Goal: Navigation & Orientation: Find specific page/section

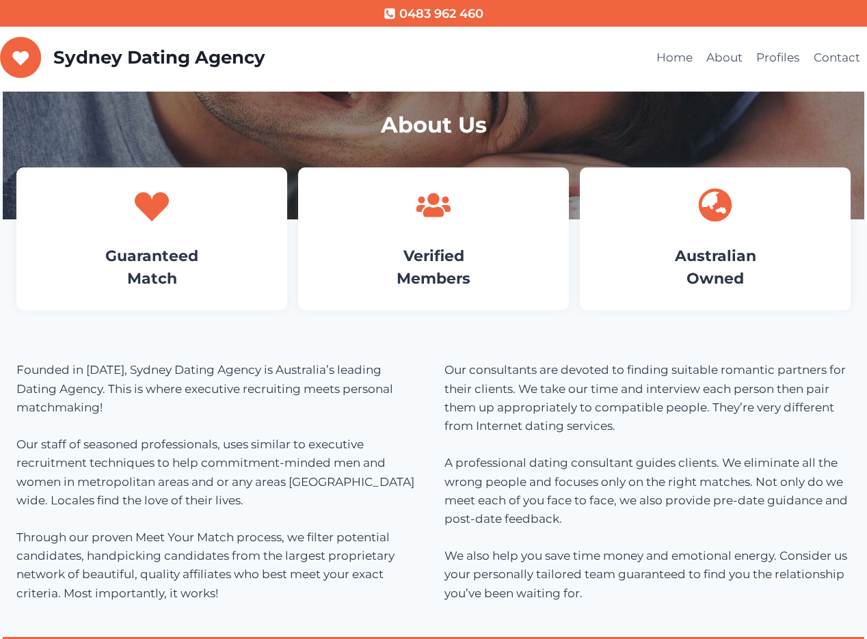
scroll to position [750, 0]
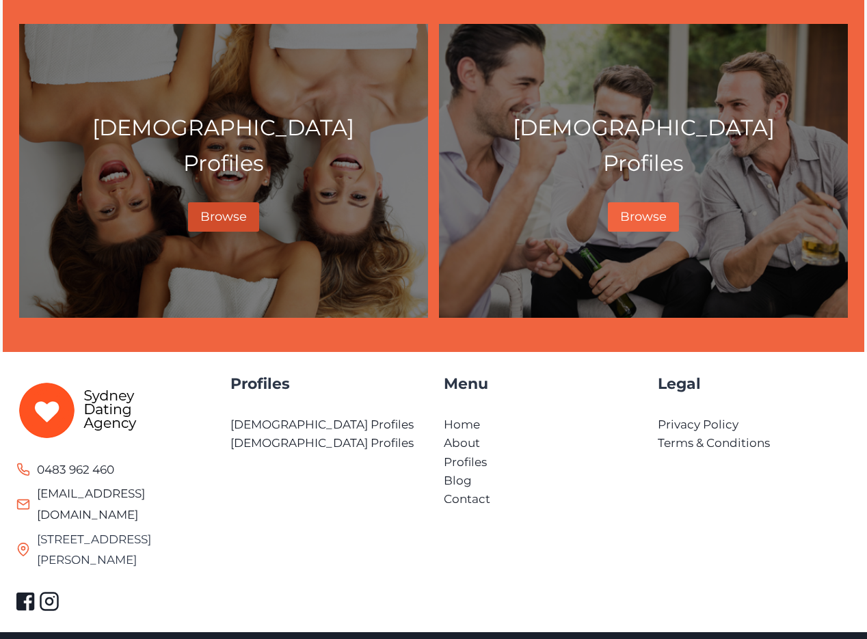
click at [216, 211] on span "Browse" at bounding box center [223, 216] width 46 height 15
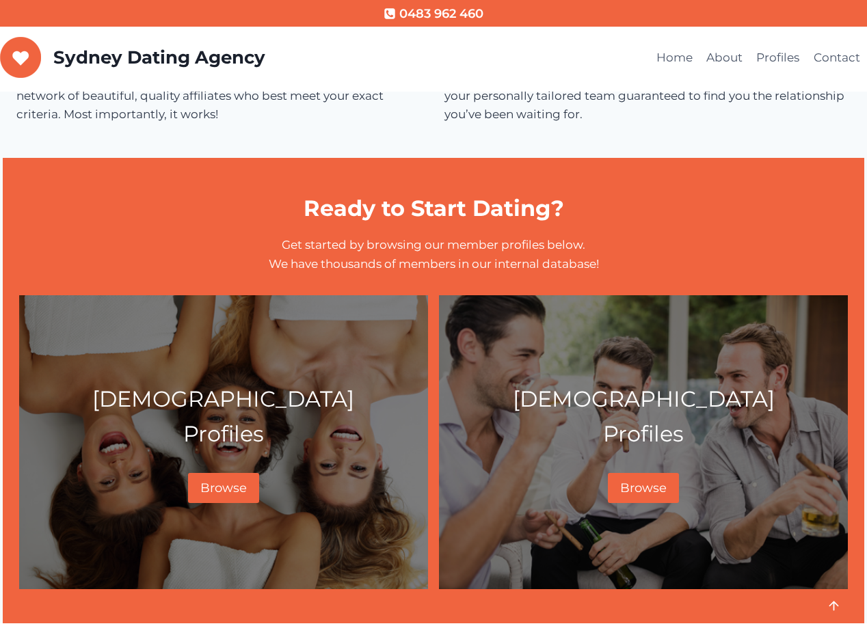
scroll to position [749, 0]
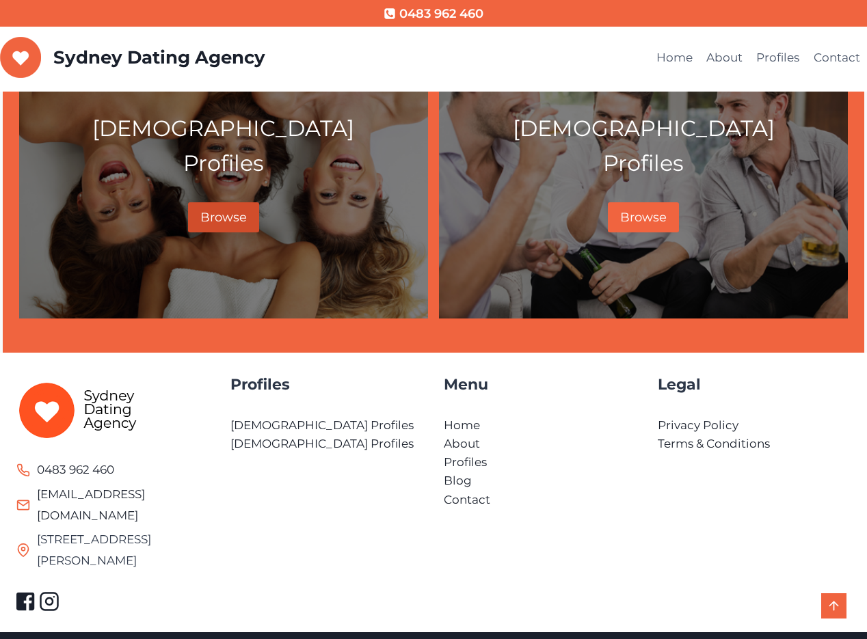
click at [219, 206] on link "Browse" at bounding box center [223, 216] width 71 height 29
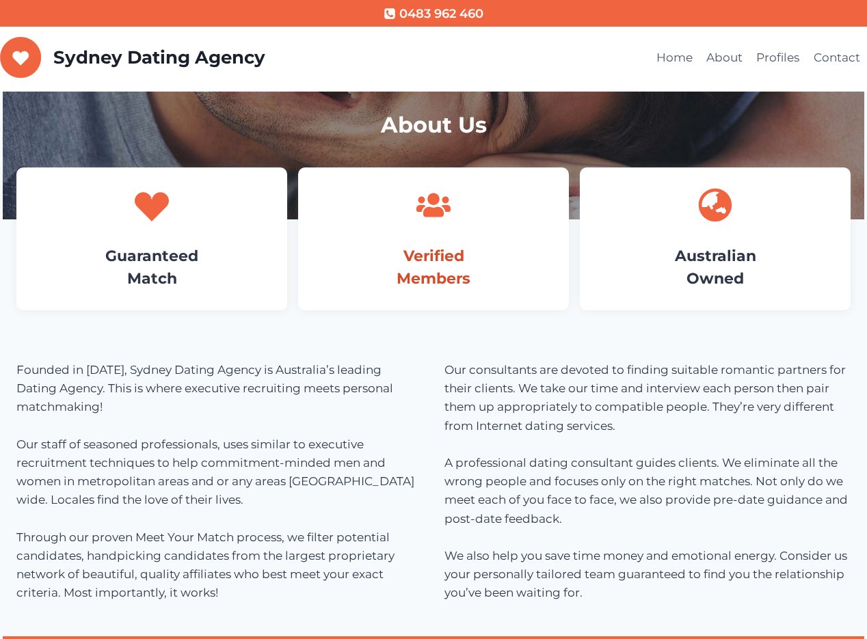
scroll to position [68, 0]
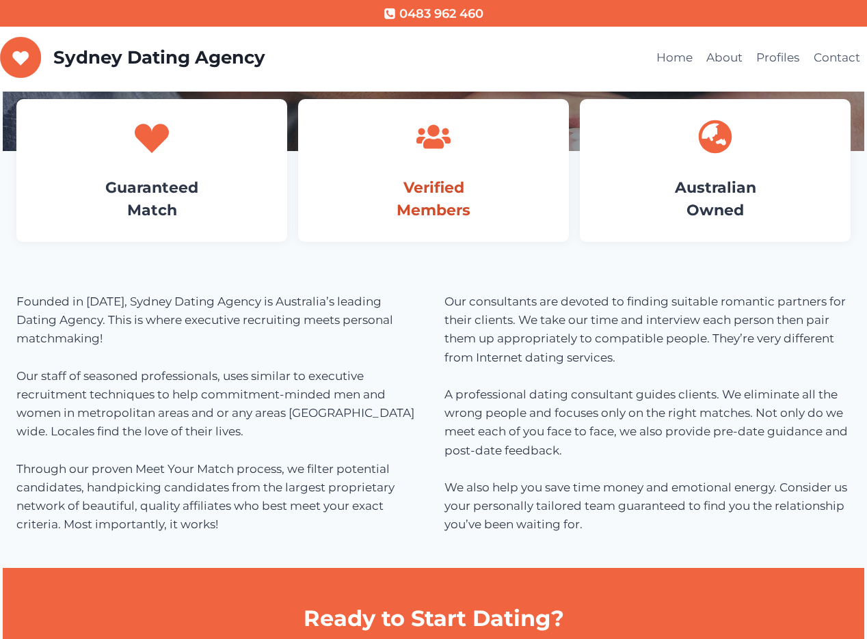
click at [442, 189] on link "Verified Members" at bounding box center [433, 198] width 74 height 41
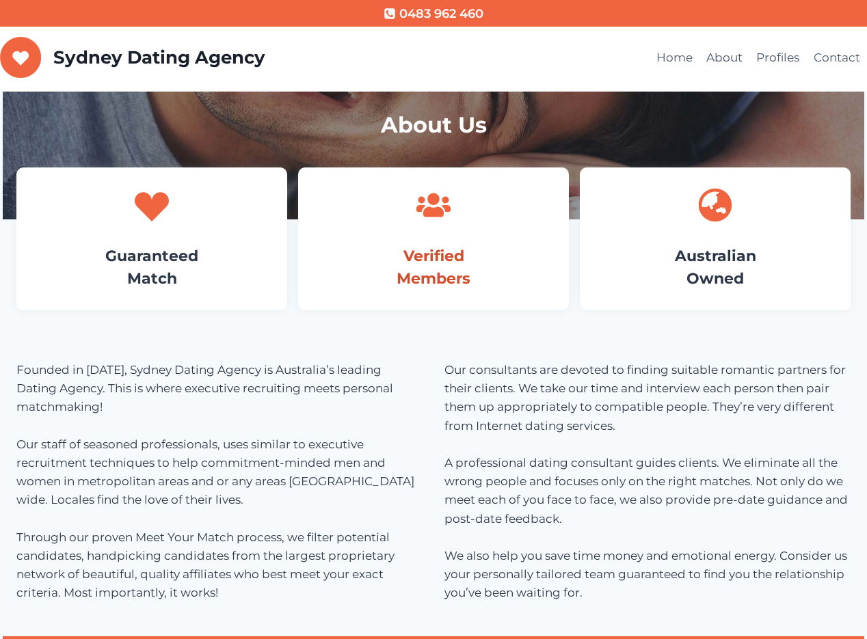
click at [432, 259] on link "Verified Members" at bounding box center [433, 267] width 74 height 41
click at [143, 258] on link "Guaranteed Match" at bounding box center [151, 267] width 93 height 41
click at [668, 58] on link "Home" at bounding box center [674, 58] width 50 height 33
click at [788, 57] on link "Profiles" at bounding box center [777, 58] width 57 height 33
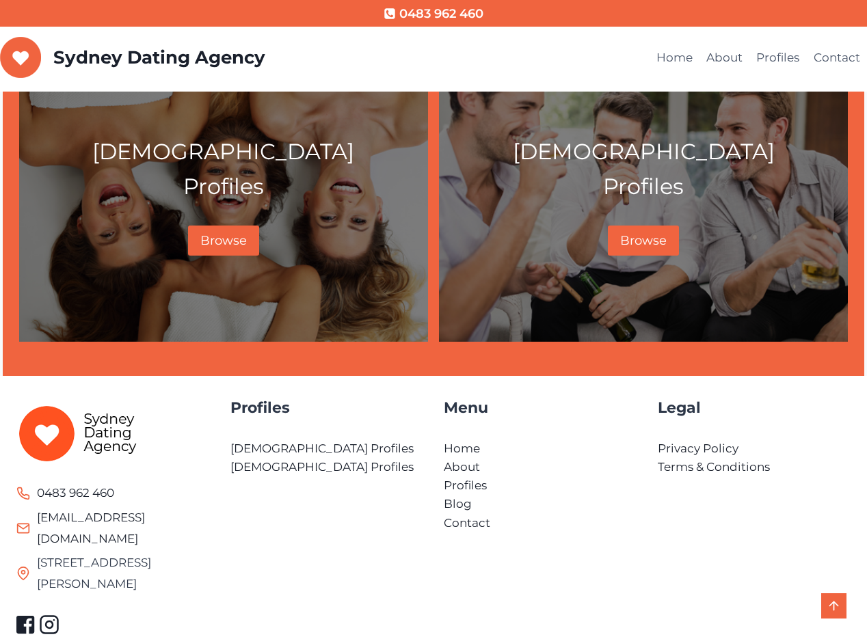
scroll to position [749, 0]
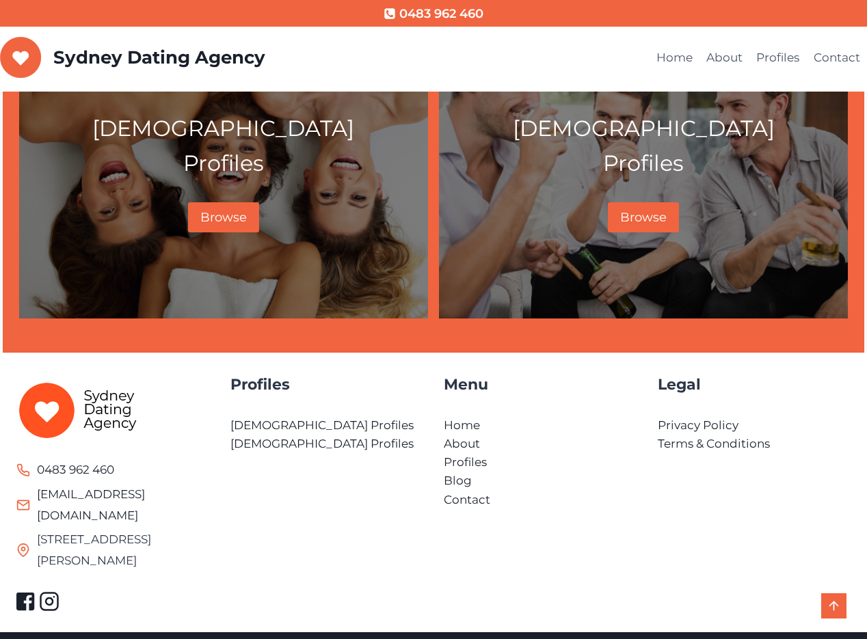
click at [835, 608] on link "Scroll to top" at bounding box center [833, 605] width 25 height 25
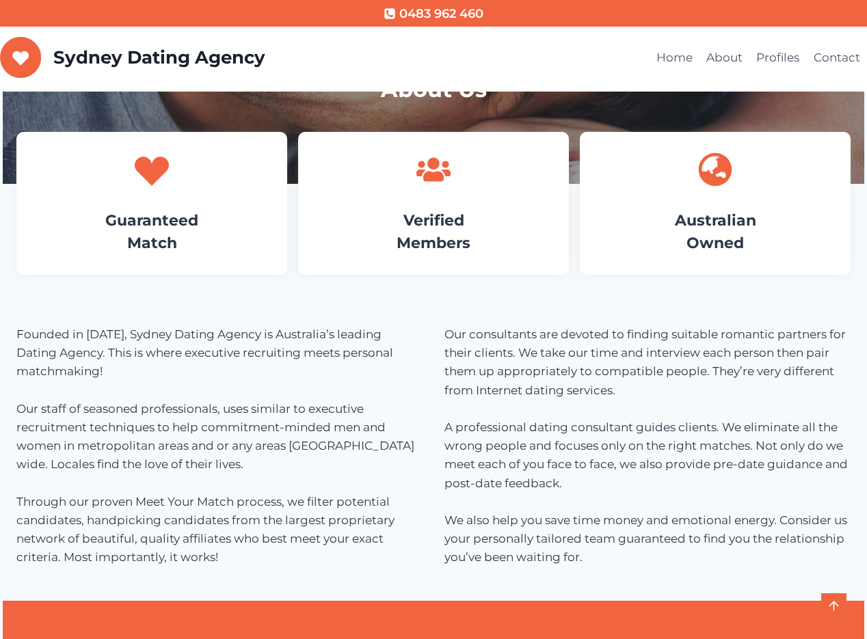
scroll to position [0, 0]
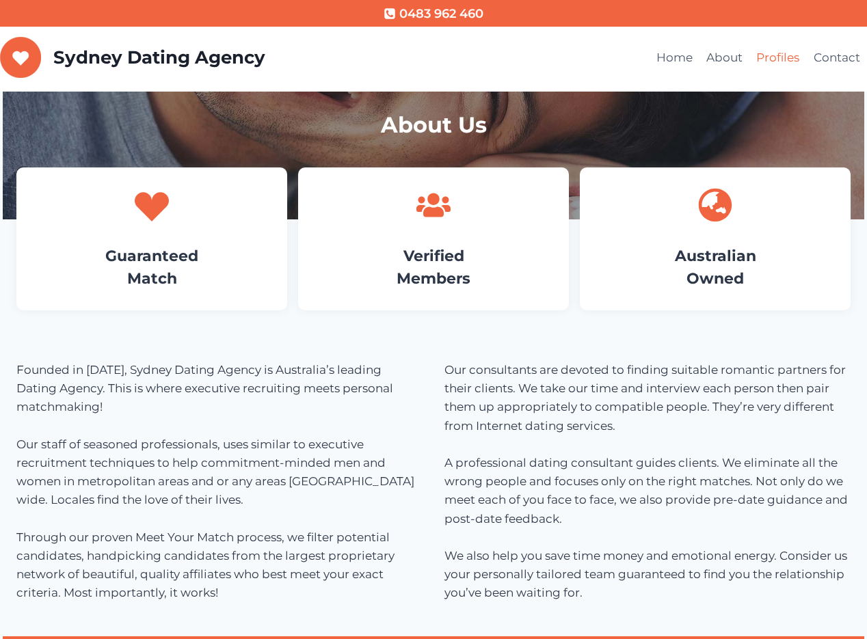
click at [782, 56] on link "Profiles" at bounding box center [777, 58] width 57 height 33
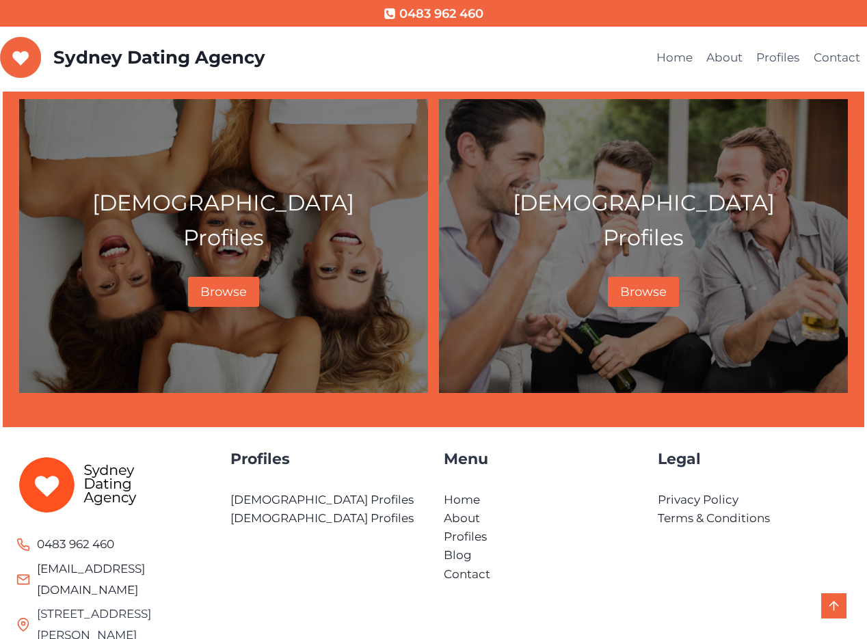
scroll to position [749, 0]
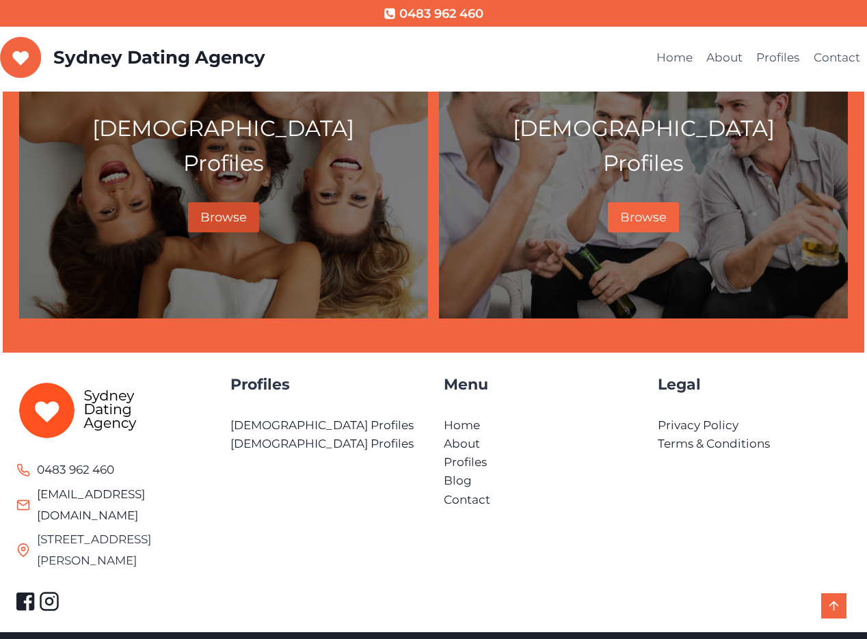
click at [237, 204] on link "Browse" at bounding box center [223, 216] width 71 height 29
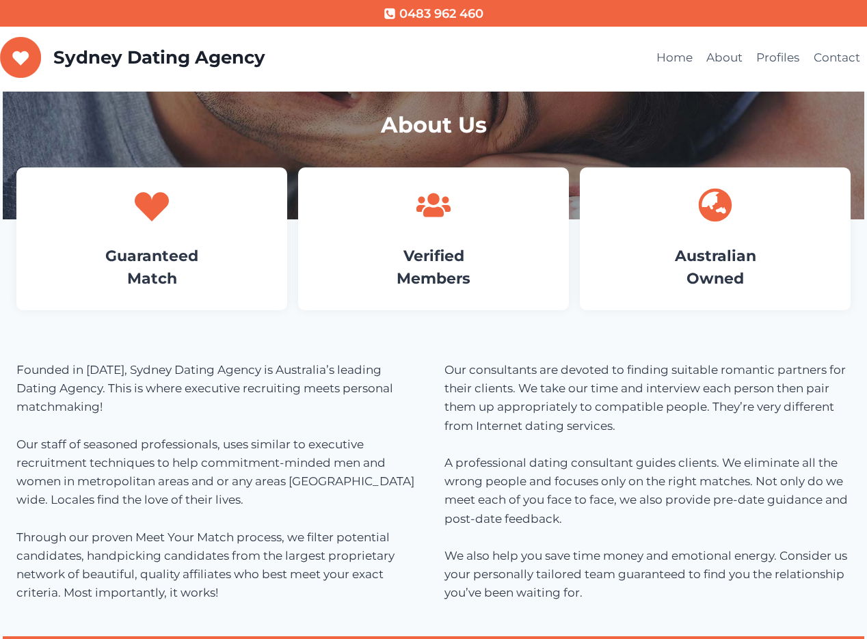
click at [197, 273] on h4 "Guaranteed Match" at bounding box center [152, 267] width 230 height 45
click at [421, 247] on link "Verified Members" at bounding box center [433, 267] width 74 height 41
click at [718, 57] on link "About" at bounding box center [724, 58] width 50 height 33
click at [820, 58] on link "Contact" at bounding box center [837, 58] width 60 height 33
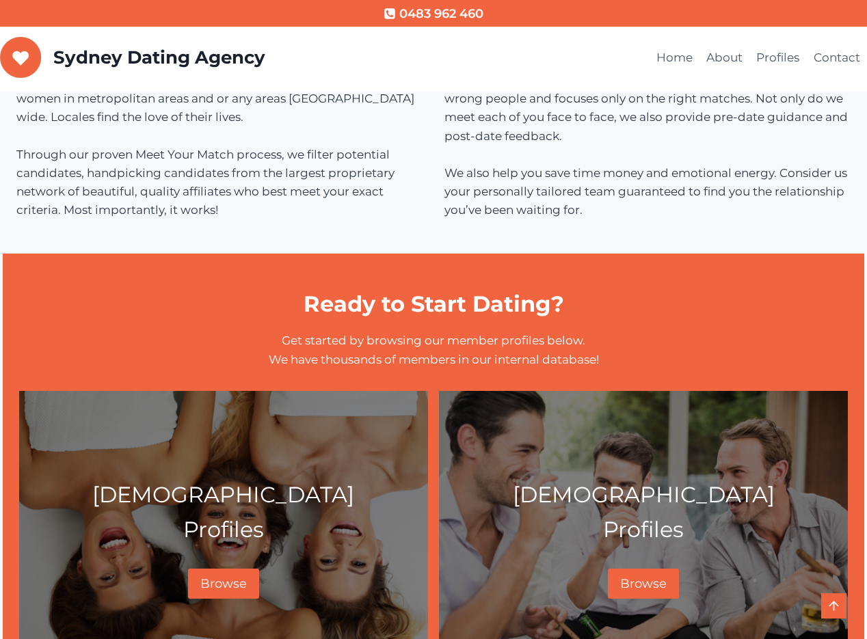
scroll to position [410, 0]
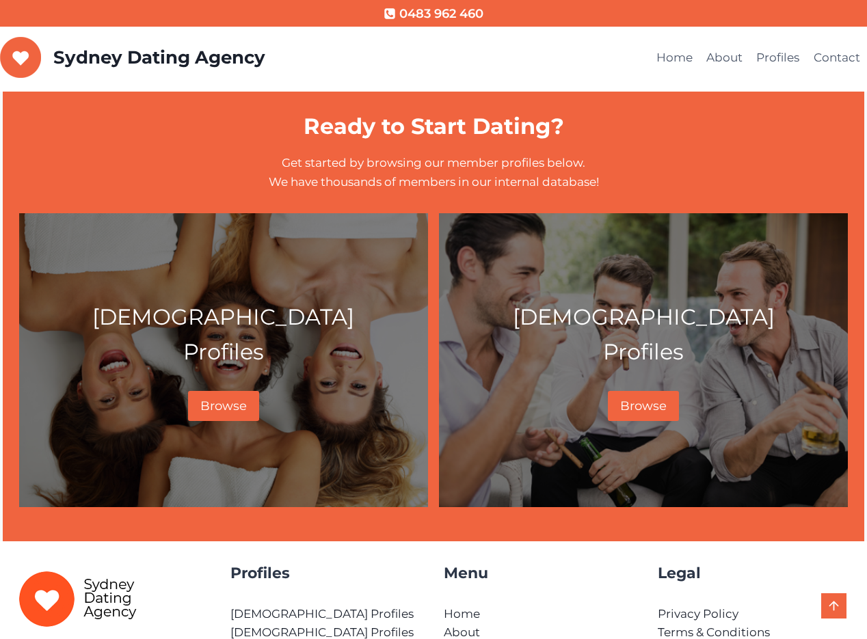
scroll to position [749, 0]
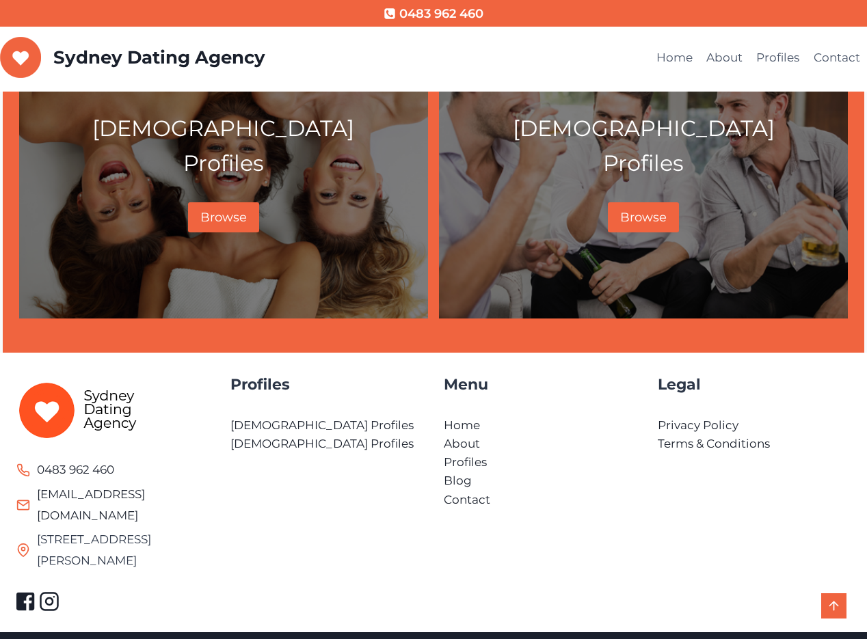
drag, startPoint x: 539, startPoint y: 618, endPoint x: 602, endPoint y: 603, distance: 64.0
drag, startPoint x: 602, startPoint y: 603, endPoint x: 593, endPoint y: 604, distance: 8.2
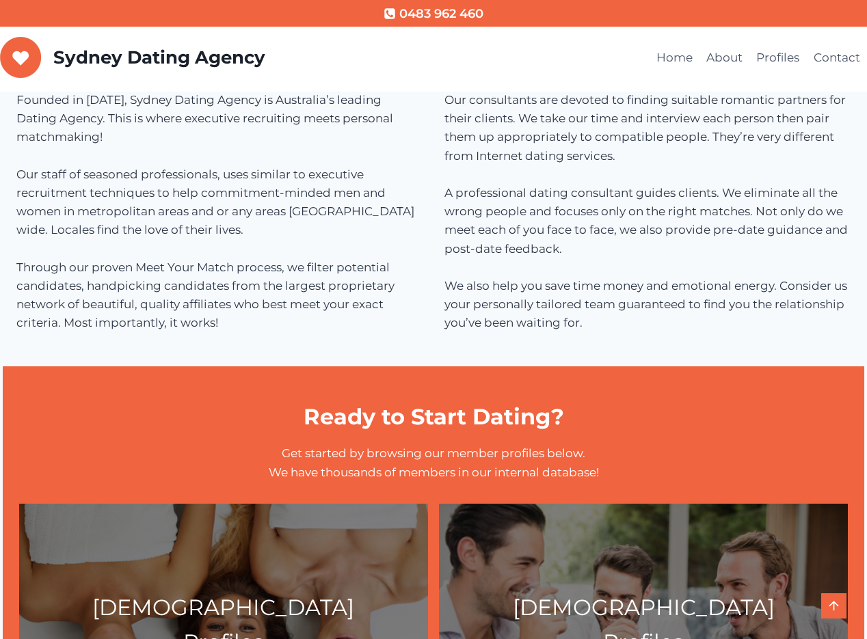
scroll to position [202, 0]
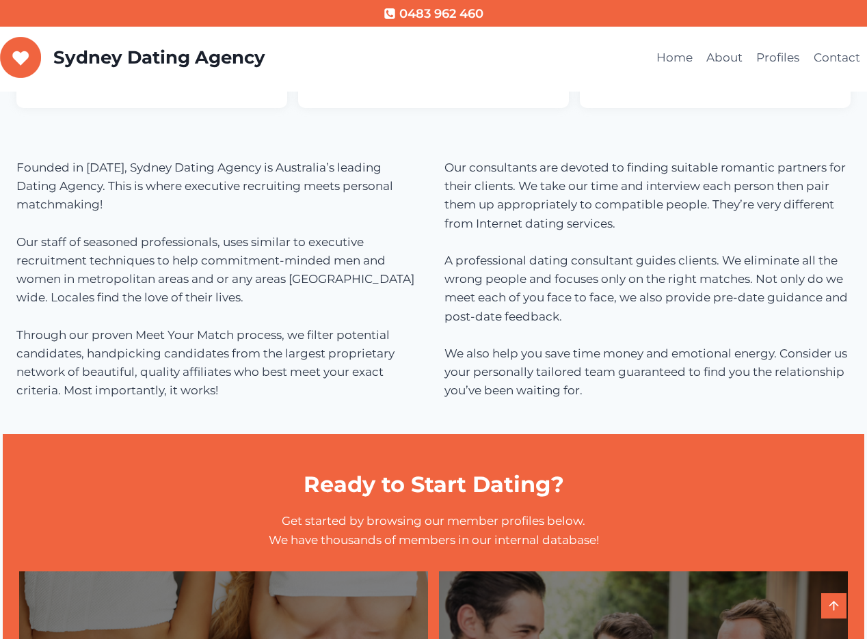
click at [463, 499] on h1 "Ready to Start Dating?" at bounding box center [433, 484] width 829 height 33
click at [461, 486] on h1 "Ready to Start Dating?" at bounding box center [433, 484] width 829 height 33
click at [450, 482] on h1 "Ready to Start Dating?" at bounding box center [433, 484] width 829 height 33
drag, startPoint x: 424, startPoint y: 485, endPoint x: 389, endPoint y: 485, distance: 35.6
click at [403, 487] on h1 "Ready to Start Dating?" at bounding box center [433, 484] width 829 height 33
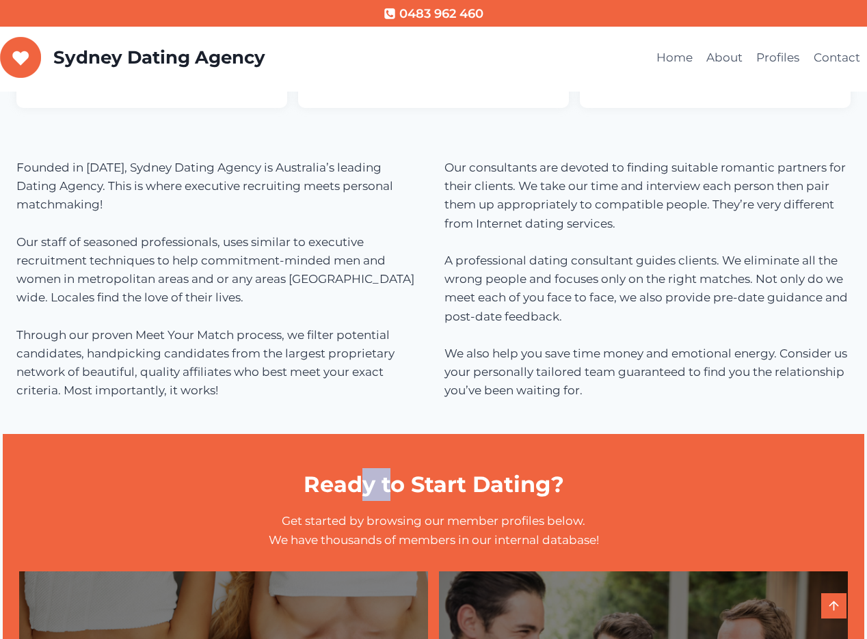
drag, startPoint x: 389, startPoint y: 485, endPoint x: 358, endPoint y: 486, distance: 30.8
click at [361, 487] on h1 "Ready to Start Dating?" at bounding box center [433, 484] width 829 height 33
click at [357, 485] on h1 "Ready to Start Dating?" at bounding box center [433, 484] width 829 height 33
click at [340, 485] on h1 "Ready to Start Dating?" at bounding box center [433, 484] width 829 height 33
click at [335, 522] on p "Get started by browsing our member profiles below. We have thousands of members…" at bounding box center [433, 530] width 829 height 37
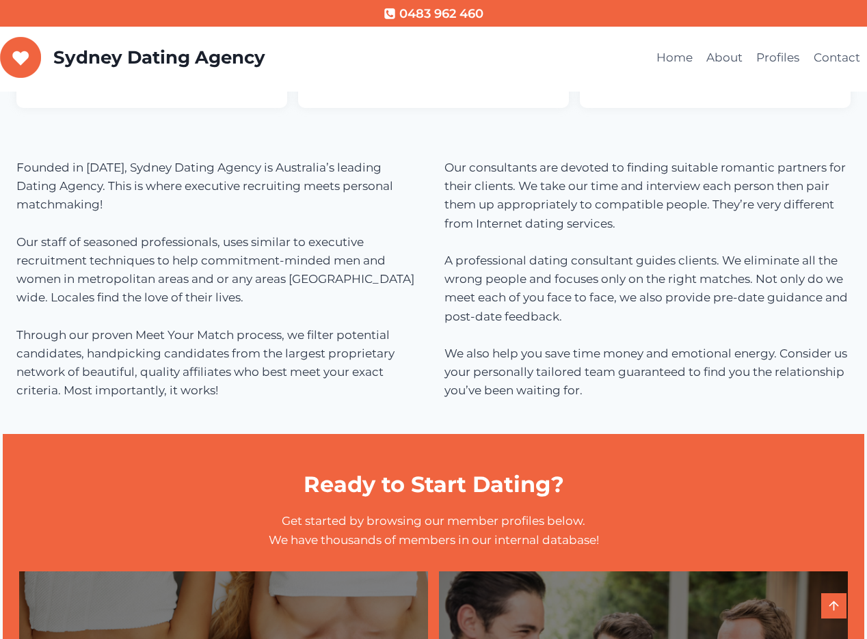
drag, startPoint x: 376, startPoint y: 532, endPoint x: 412, endPoint y: 525, distance: 36.9
click at [383, 531] on p "Get started by browsing our member profiles below. We have thousands of members…" at bounding box center [433, 530] width 829 height 37
drag, startPoint x: 460, startPoint y: 533, endPoint x: 468, endPoint y: 534, distance: 8.3
click at [467, 534] on p "Get started by browsing our member profiles below. We have thousands of members…" at bounding box center [433, 530] width 829 height 37
click at [535, 519] on p "Get started by browsing our member profiles below. We have thousands of members…" at bounding box center [433, 530] width 829 height 37
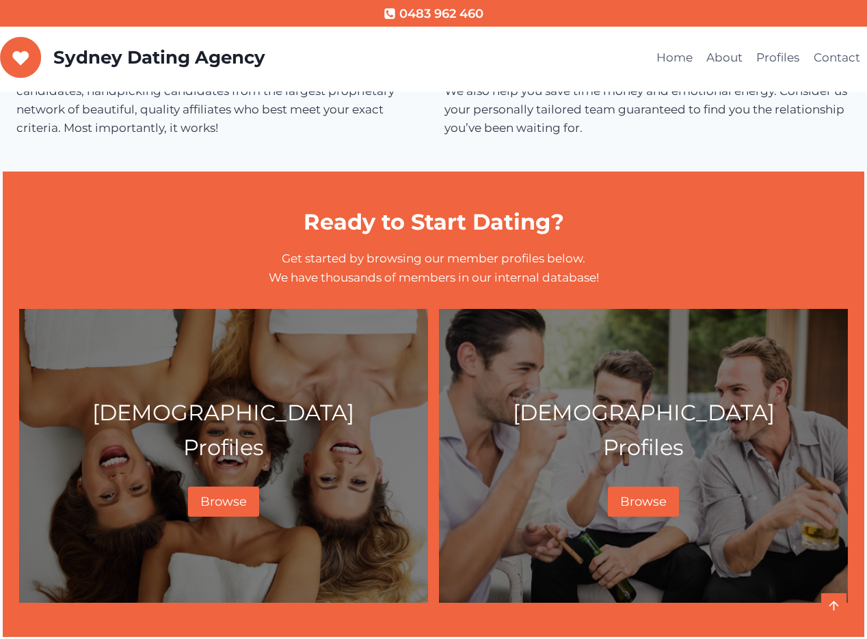
scroll to position [681, 0]
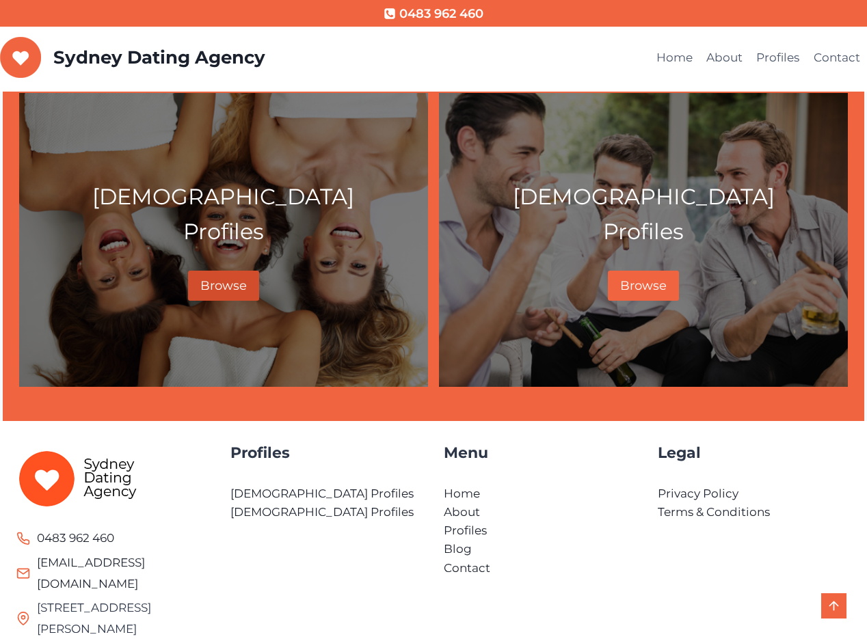
click at [217, 281] on span "Browse" at bounding box center [223, 285] width 46 height 15
